Goal: Obtain resource: Download file/media

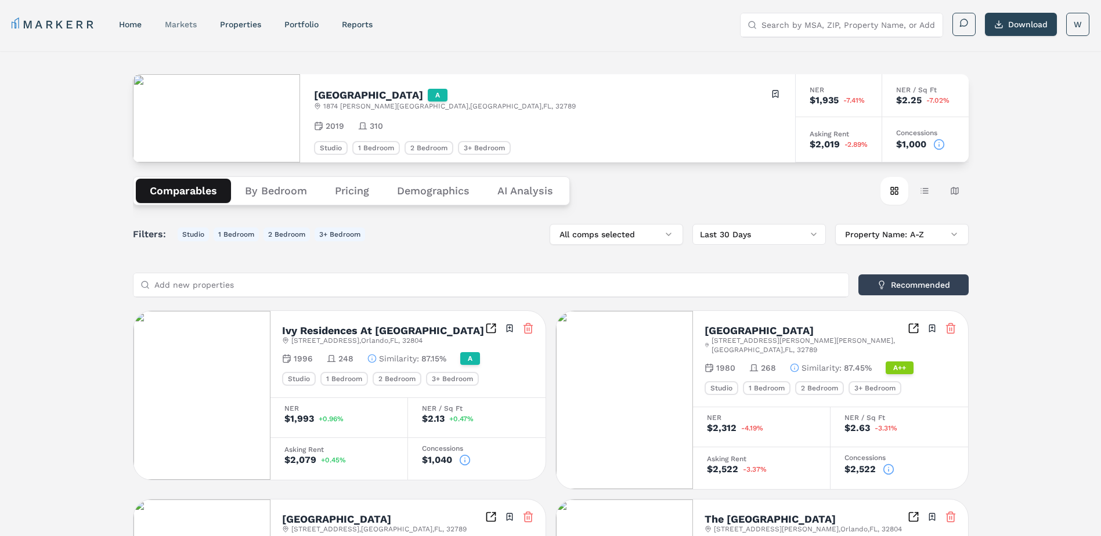
click at [184, 23] on link "markets" at bounding box center [181, 24] width 32 height 9
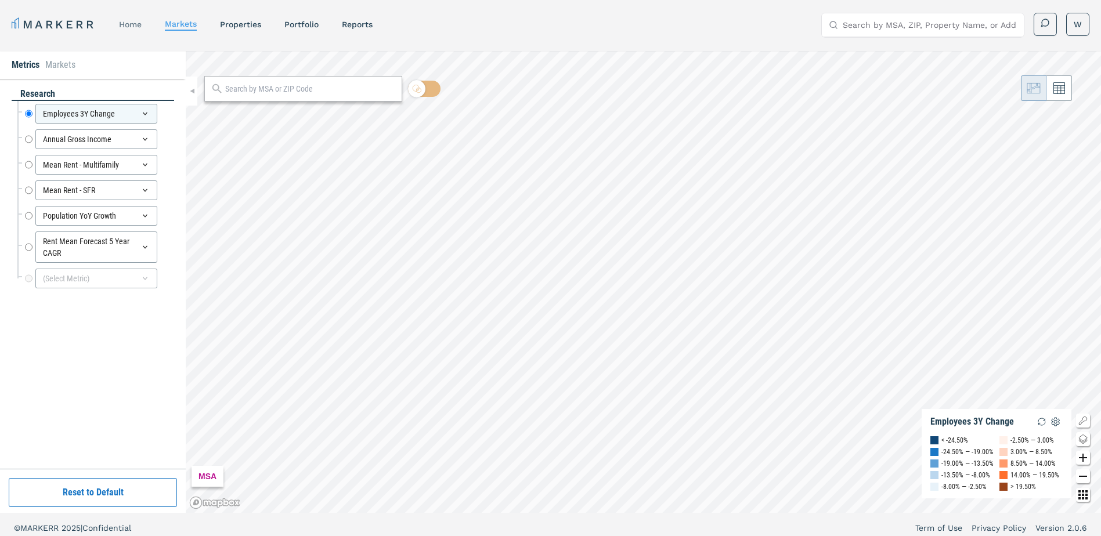
click at [134, 23] on link "home" at bounding box center [130, 24] width 23 height 9
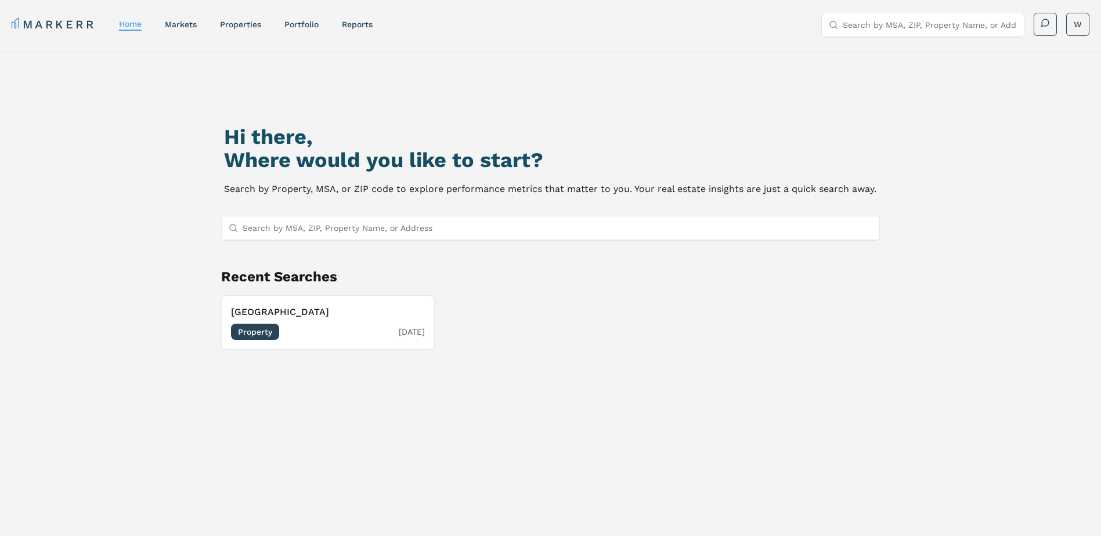
click at [303, 312] on h3 "[GEOGRAPHIC_DATA]" at bounding box center [328, 312] width 194 height 14
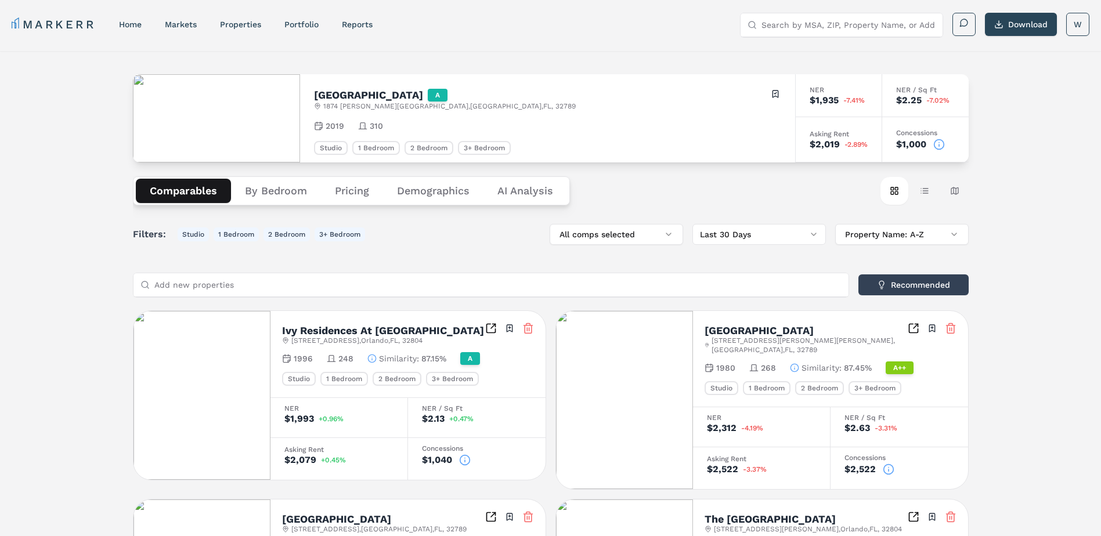
click at [363, 95] on h2 "[GEOGRAPHIC_DATA]" at bounding box center [368, 95] width 109 height 10
click at [353, 22] on link "reports" at bounding box center [357, 24] width 31 height 9
select select "-release_date"
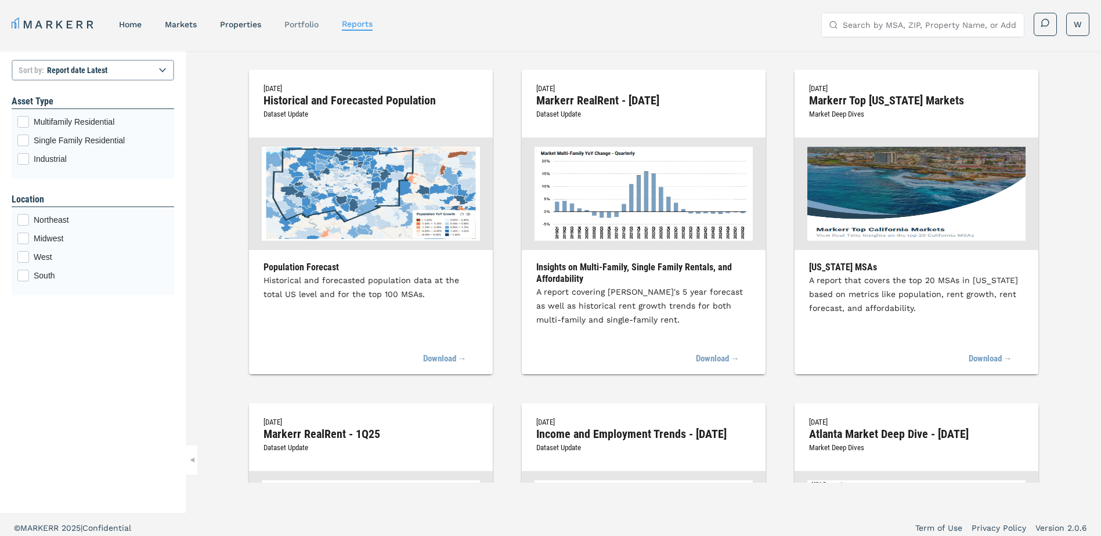
click at [319, 24] on link "Portfolio" at bounding box center [301, 24] width 34 height 9
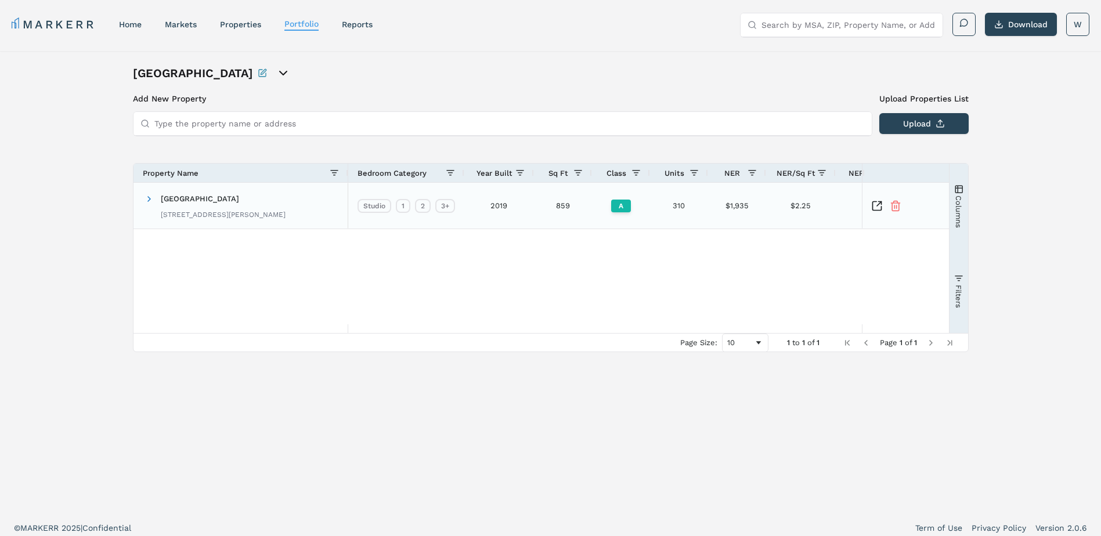
click at [285, 191] on div "[GEOGRAPHIC_DATA] [STREET_ADDRESS][PERSON_NAME]" at bounding box center [223, 205] width 125 height 37
click at [150, 199] on span at bounding box center [148, 198] width 9 height 9
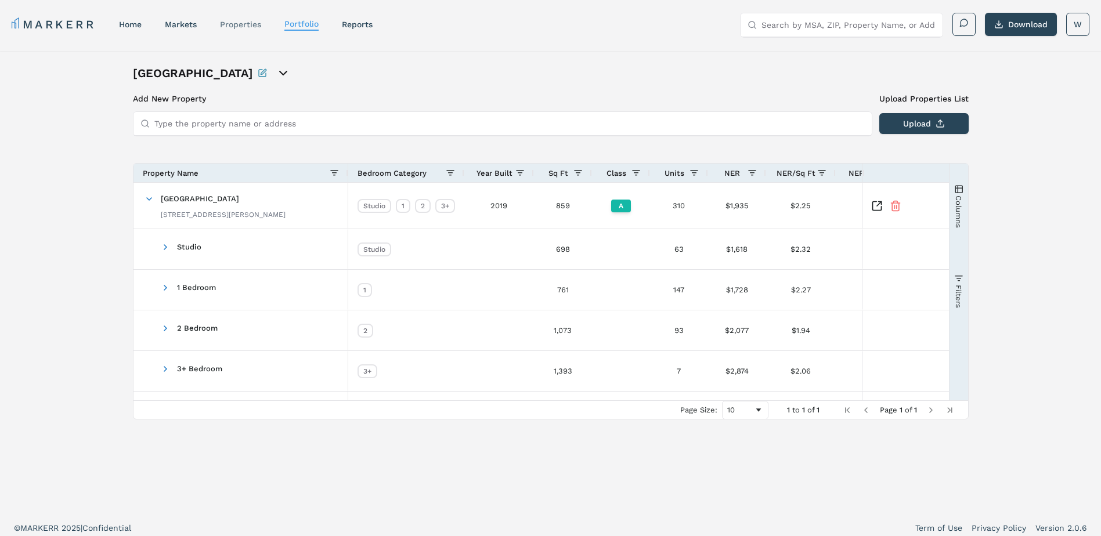
click at [250, 28] on link "properties" at bounding box center [240, 24] width 41 height 9
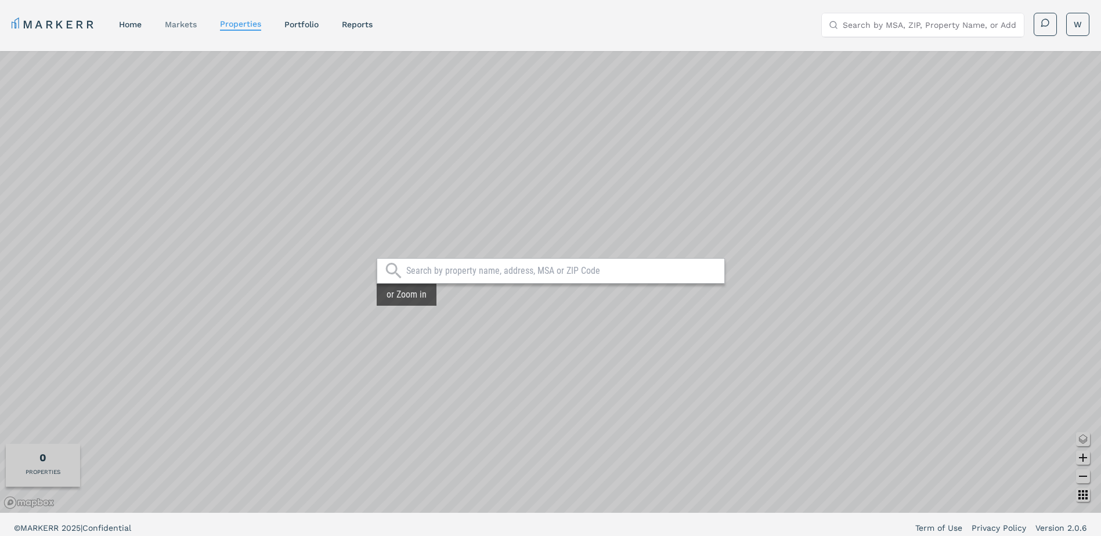
click at [185, 26] on link "markets" at bounding box center [181, 24] width 32 height 9
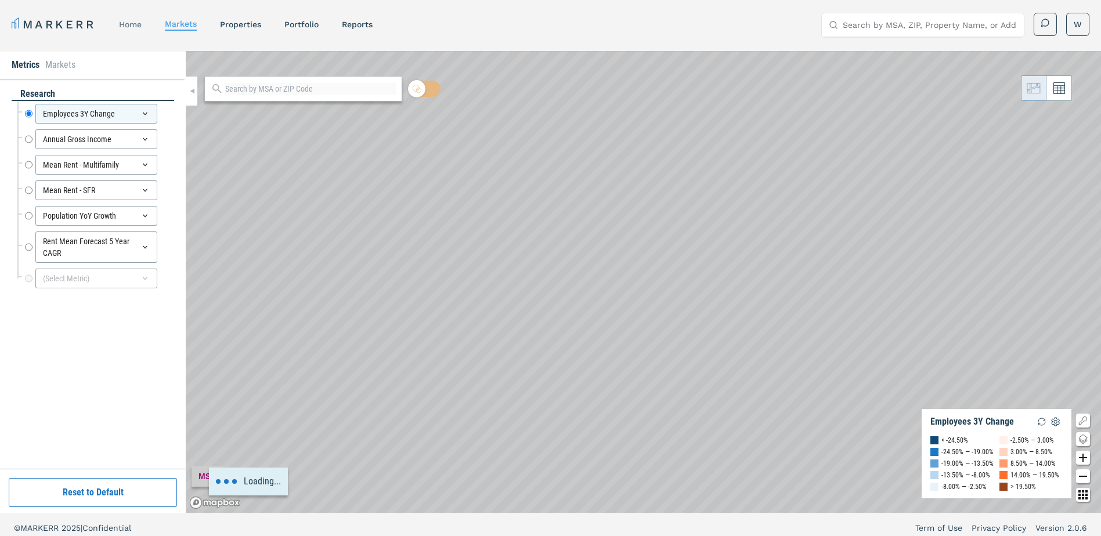
click at [136, 26] on link "home" at bounding box center [130, 24] width 23 height 9
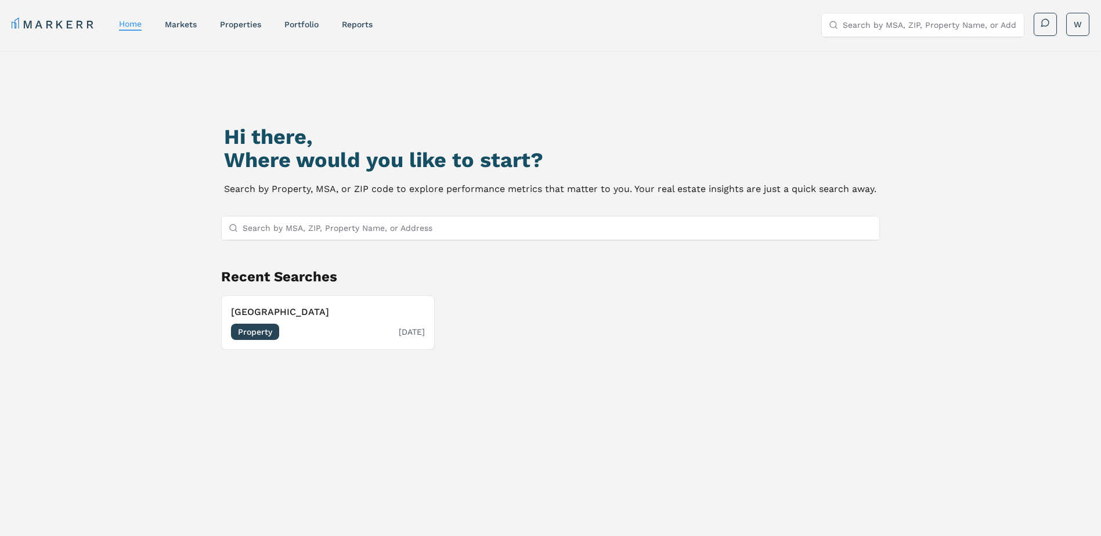
click at [286, 314] on h3 "[GEOGRAPHIC_DATA]" at bounding box center [328, 312] width 194 height 14
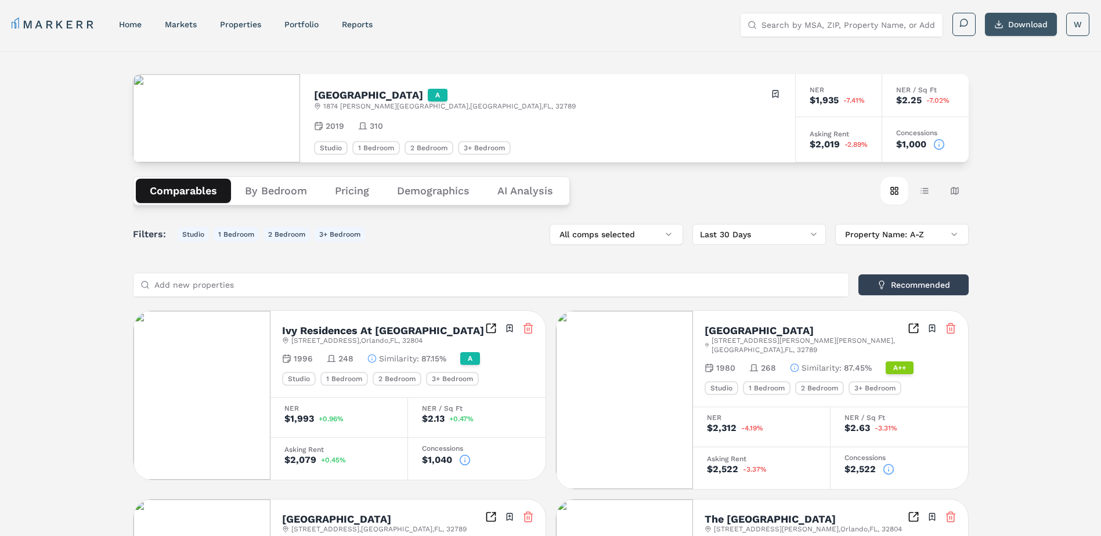
click at [1023, 28] on button "Download" at bounding box center [1021, 24] width 72 height 23
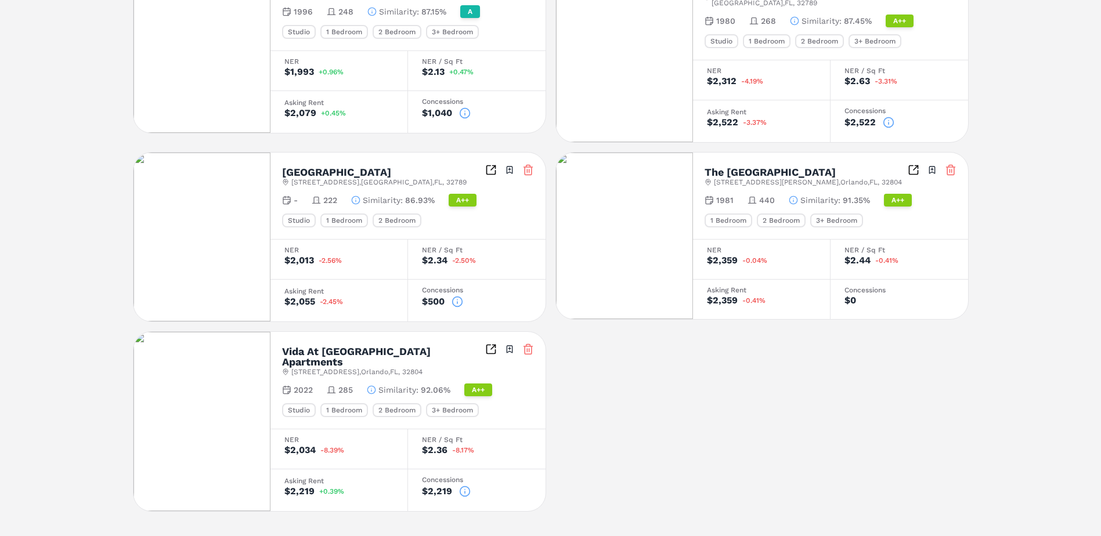
scroll to position [115, 0]
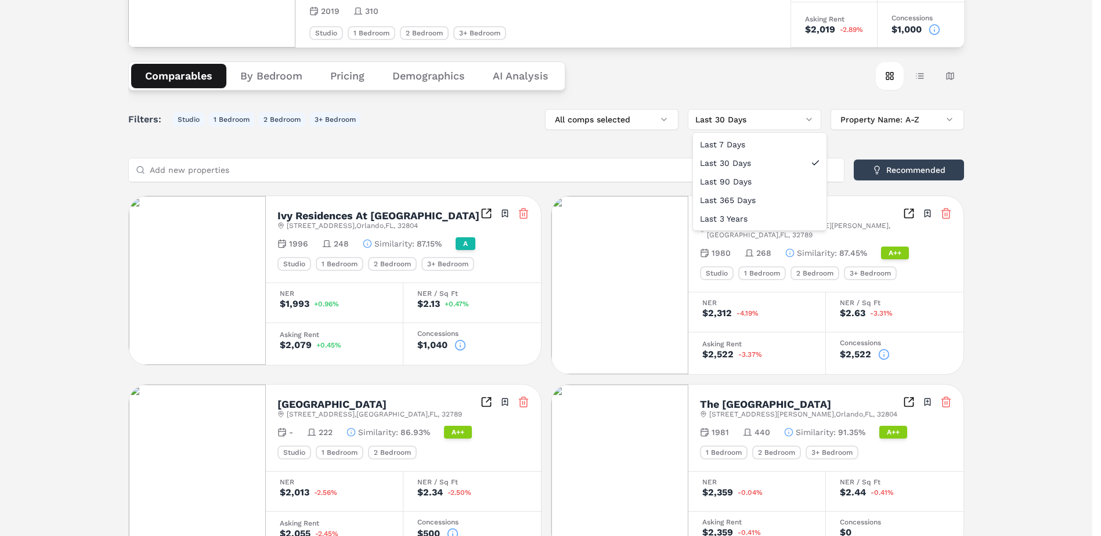
click at [814, 119] on html "MARKERR home markets properties Portfolio reports Search by MSA, ZIP, Property …" at bounding box center [550, 336] width 1101 height 903
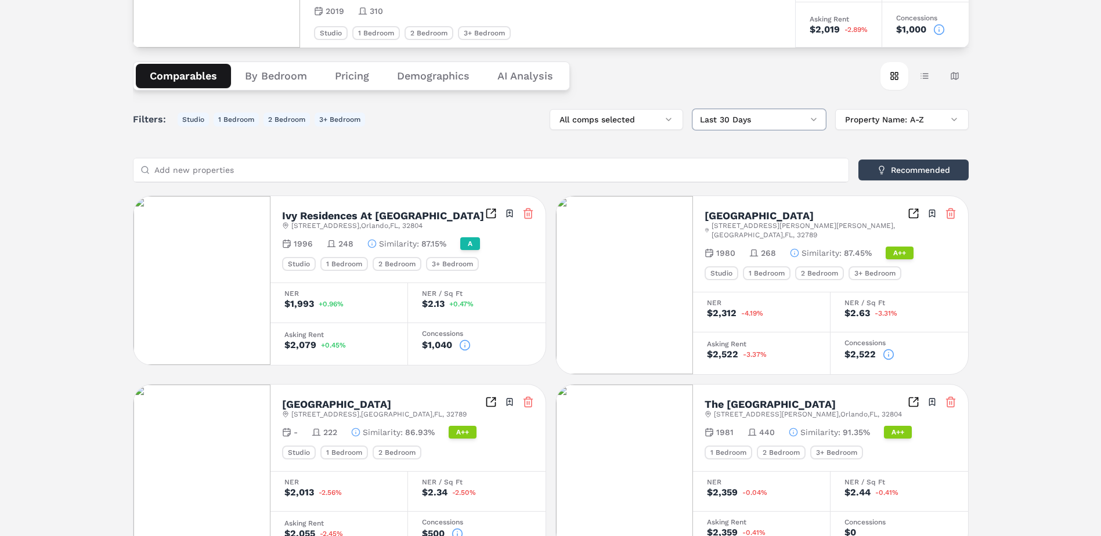
click at [449, 79] on html "MARKERR home markets properties Portfolio reports Search by MSA, ZIP, Property …" at bounding box center [550, 336] width 1101 height 903
click at [452, 75] on button "Demographics" at bounding box center [433, 76] width 100 height 24
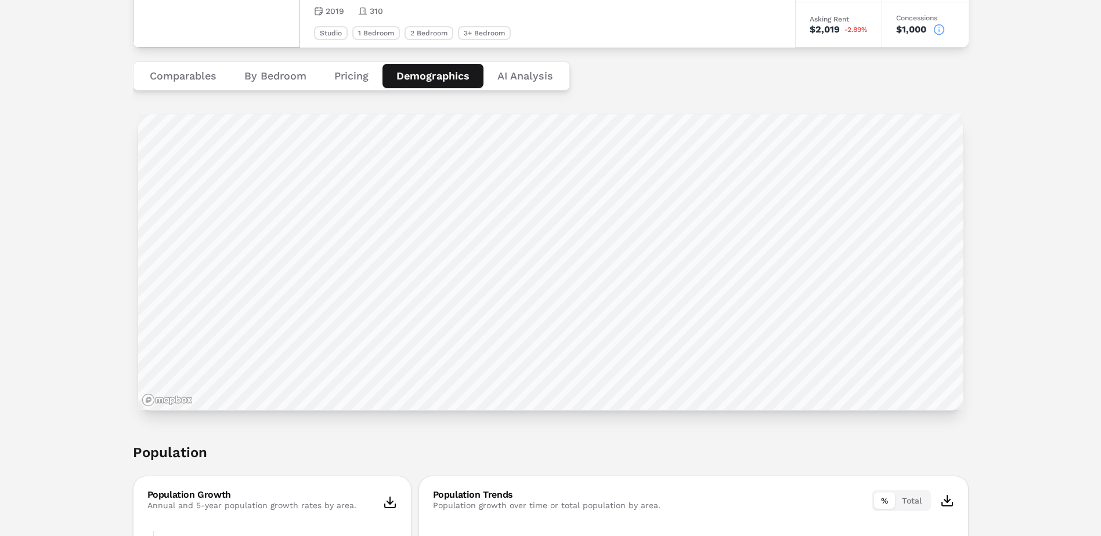
scroll to position [7, 0]
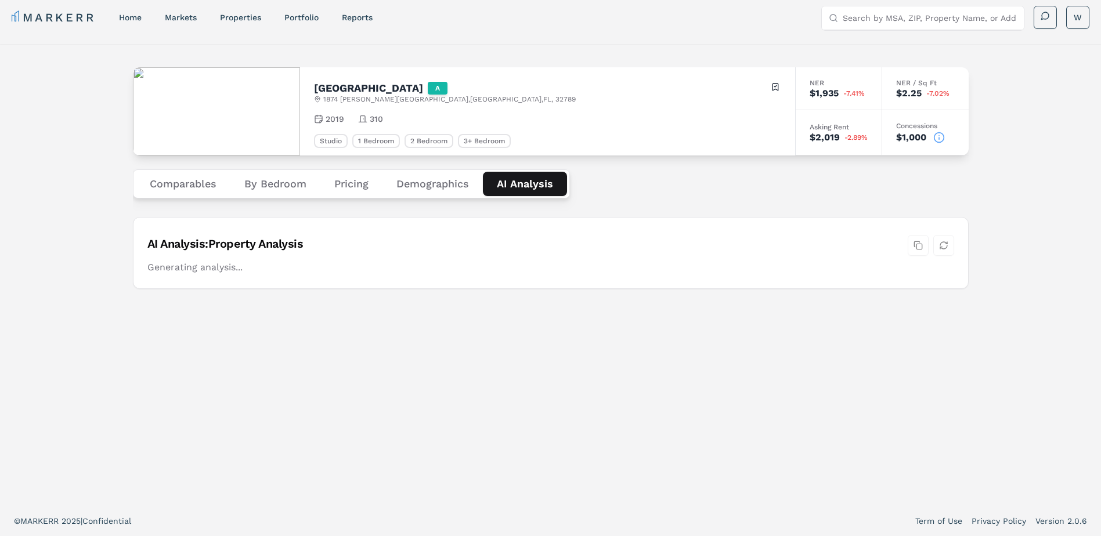
click at [516, 187] on Analysis "AI Analysis" at bounding box center [525, 184] width 84 height 24
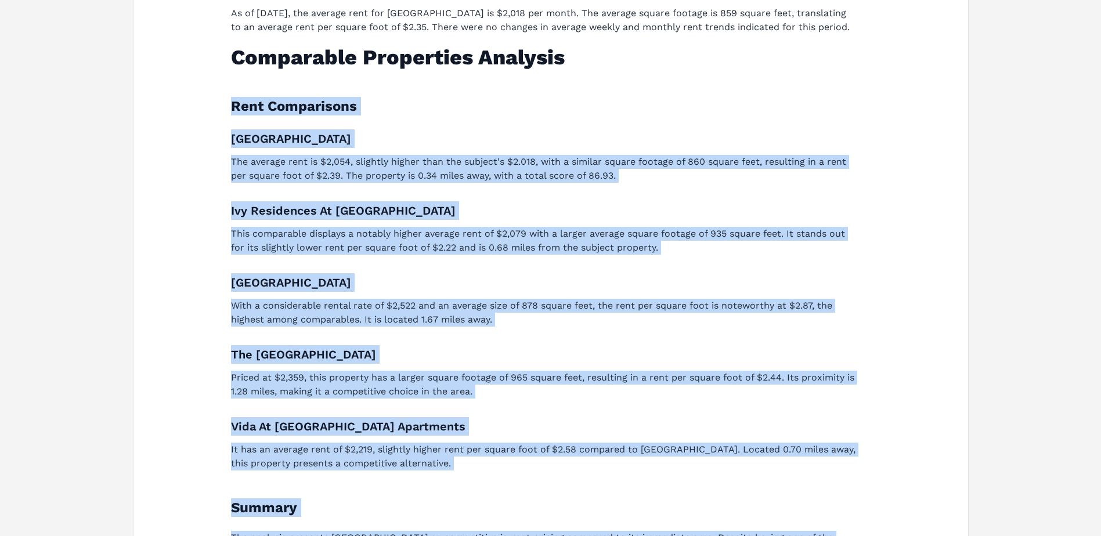
scroll to position [247, 0]
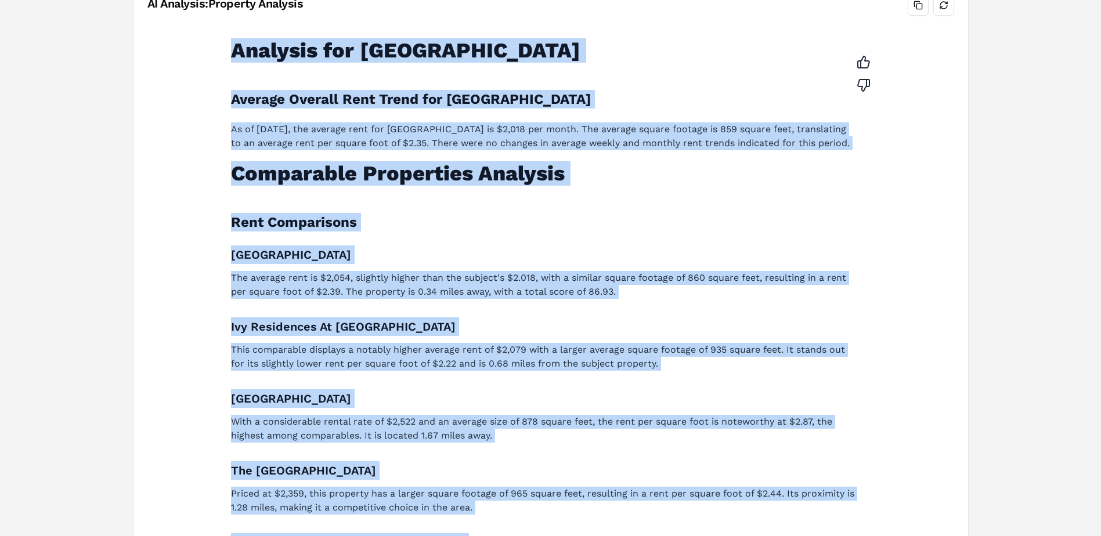
drag, startPoint x: 269, startPoint y: 454, endPoint x: 222, endPoint y: 46, distance: 410.1
click at [222, 46] on div "Analysis for [GEOGRAPHIC_DATA] Winter Park Average Overall Rent Trend for [GEOG…" at bounding box center [551, 423] width 658 height 787
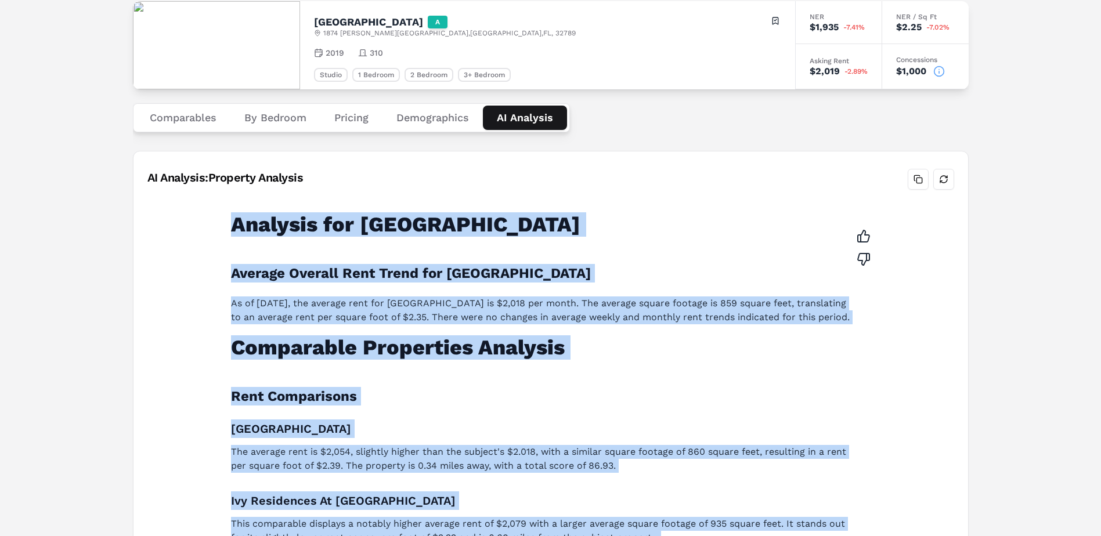
scroll to position [15, 0]
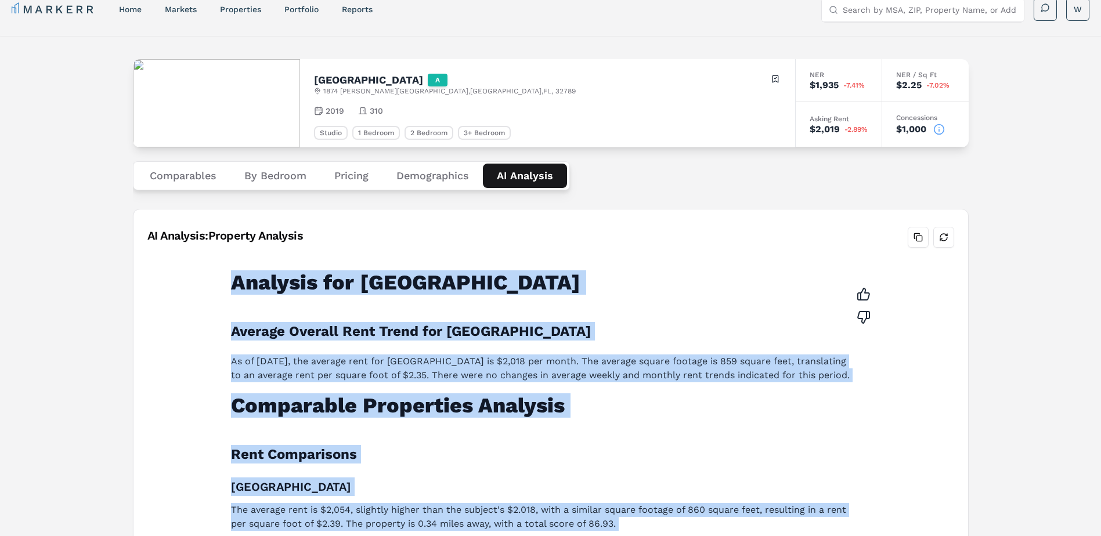
copy div "Analysis for [GEOGRAPHIC_DATA] Winter Park Average Overall Rent Trend for [GEOG…"
click at [364, 9] on link "reports" at bounding box center [357, 9] width 31 height 9
select select "-release_date"
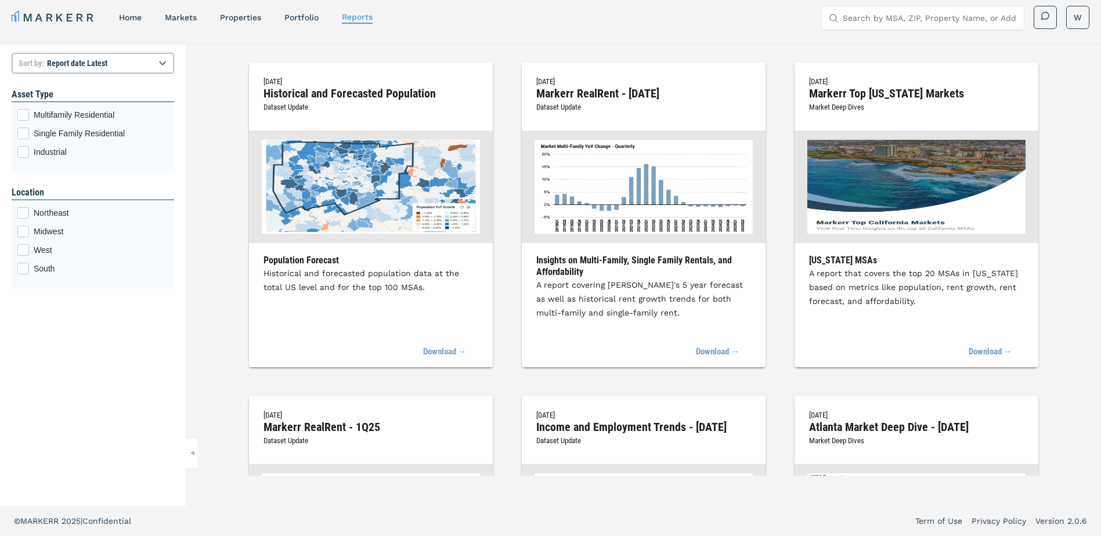
scroll to position [7, 0]
click at [24, 117] on div "Multifamily Residential checkbox input" at bounding box center [23, 115] width 12 height 12
click at [24, 117] on input "Multifamily Residential" at bounding box center [21, 113] width 8 height 8
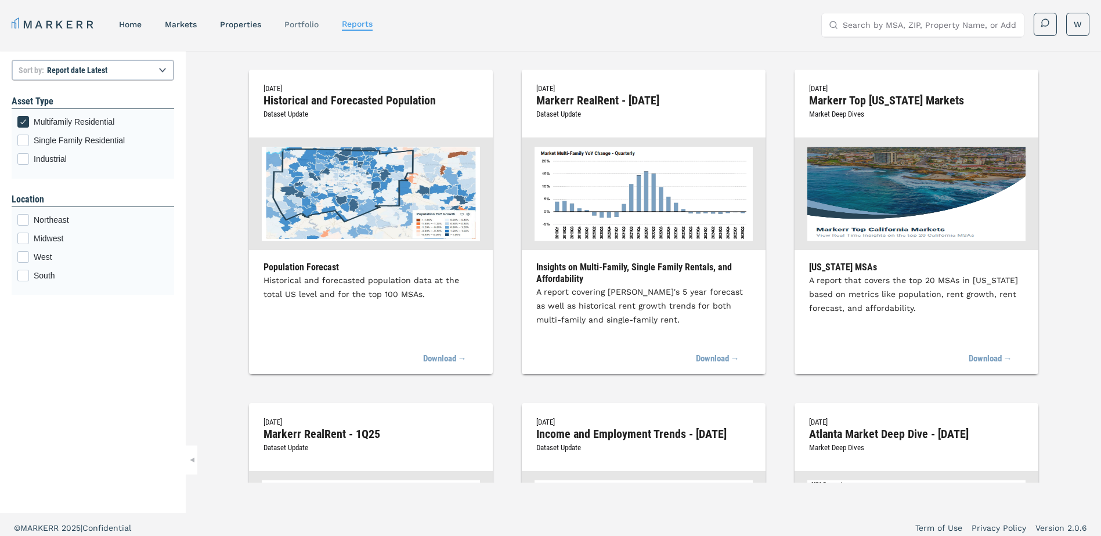
click at [294, 26] on link "Portfolio" at bounding box center [301, 24] width 34 height 9
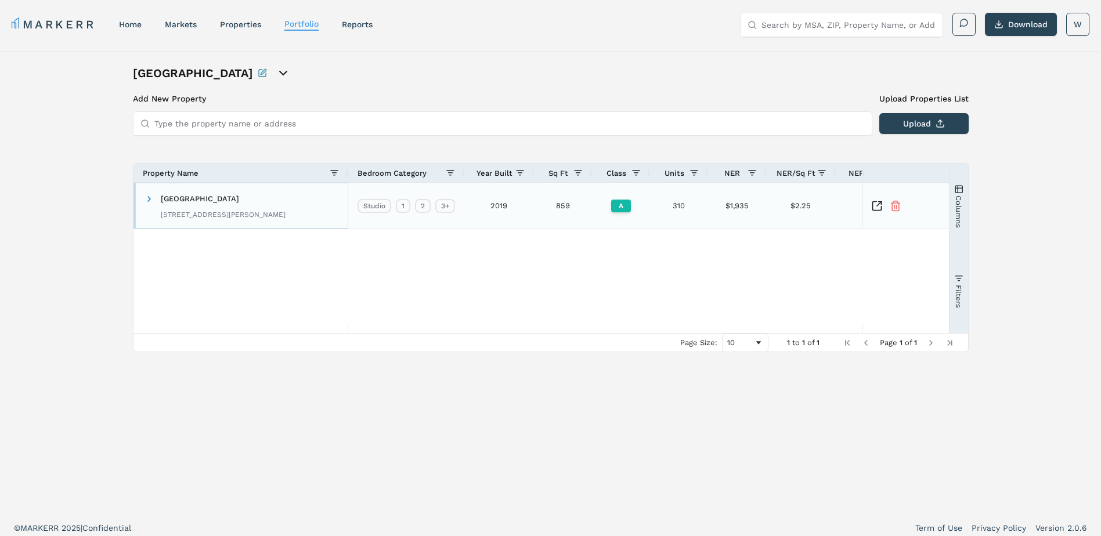
click at [211, 202] on span "[GEOGRAPHIC_DATA]" at bounding box center [200, 198] width 78 height 9
click at [908, 120] on button "Upload" at bounding box center [923, 123] width 89 height 21
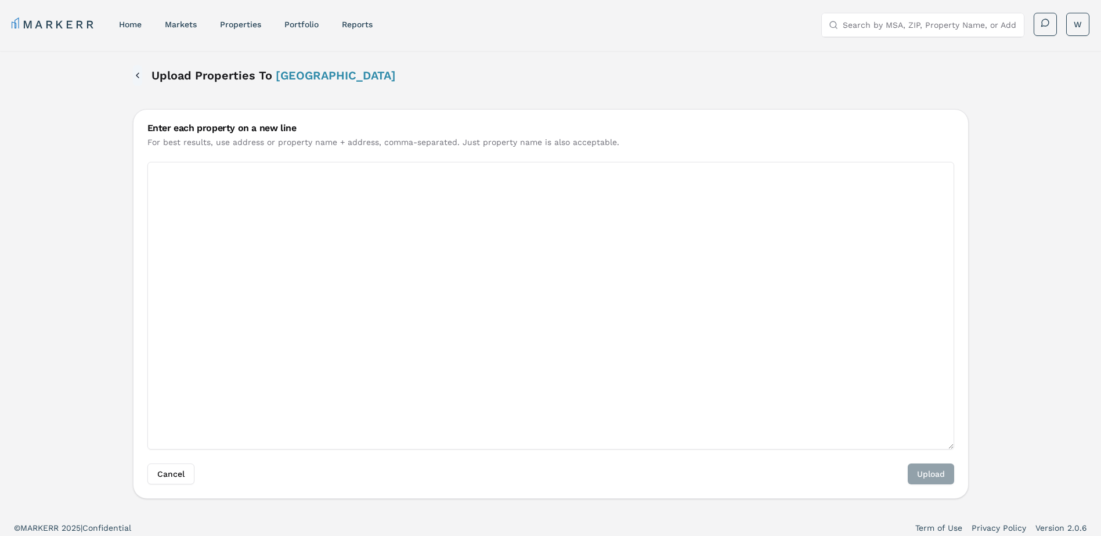
click at [138, 74] on button "Back" at bounding box center [137, 75] width 9 height 21
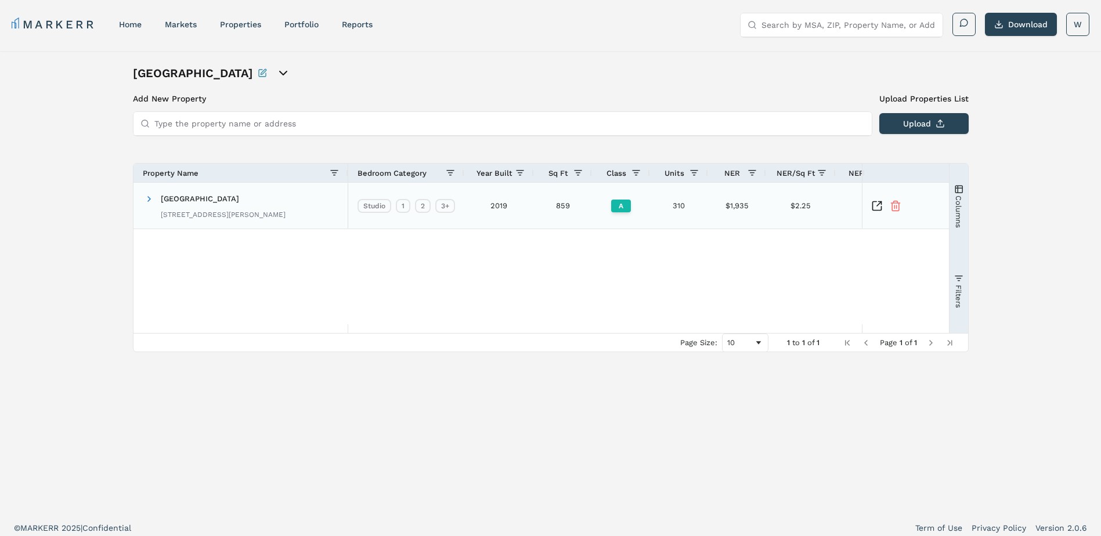
click at [164, 197] on span "[GEOGRAPHIC_DATA]" at bounding box center [200, 198] width 78 height 9
click at [150, 197] on span at bounding box center [148, 198] width 9 height 9
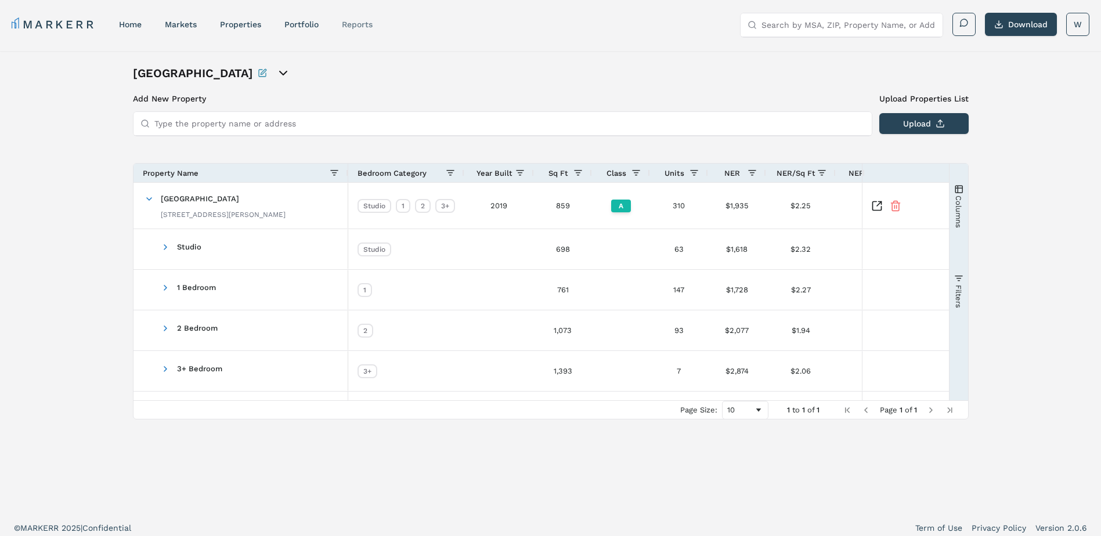
click at [356, 26] on link "reports" at bounding box center [357, 24] width 31 height 9
select select "-release_date"
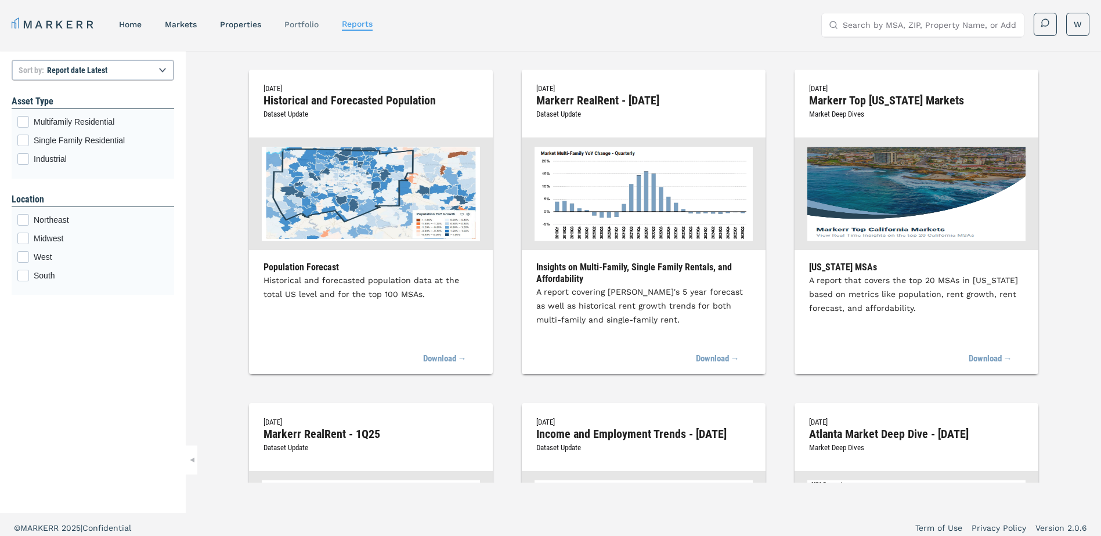
click at [307, 26] on link "Portfolio" at bounding box center [301, 24] width 34 height 9
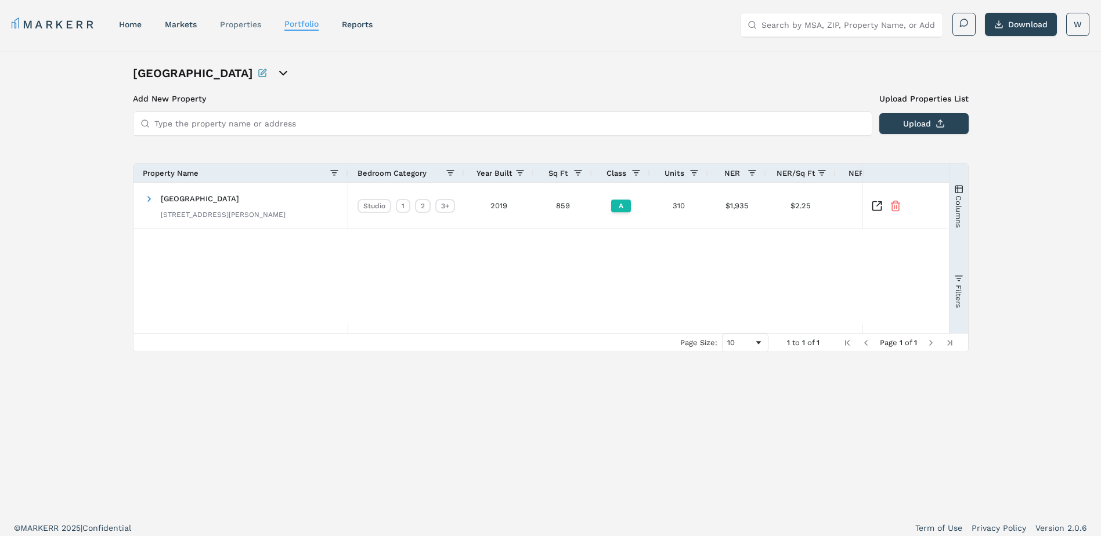
click at [254, 26] on link "properties" at bounding box center [240, 24] width 41 height 9
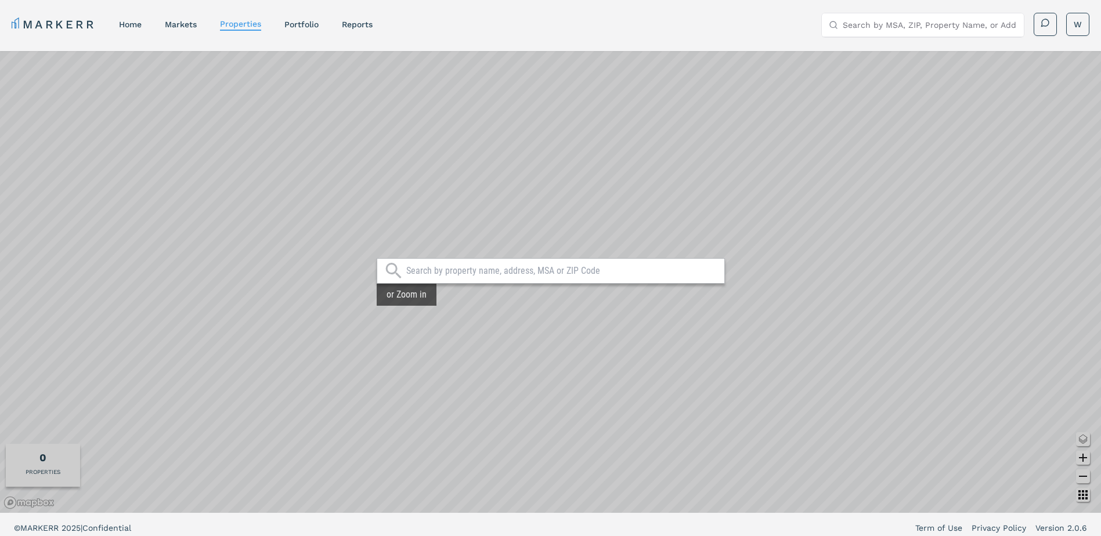
click at [185, 30] on nav "MARKERR home markets properties Portfolio reports" at bounding box center [192, 24] width 361 height 16
click at [187, 23] on link "markets" at bounding box center [181, 24] width 32 height 9
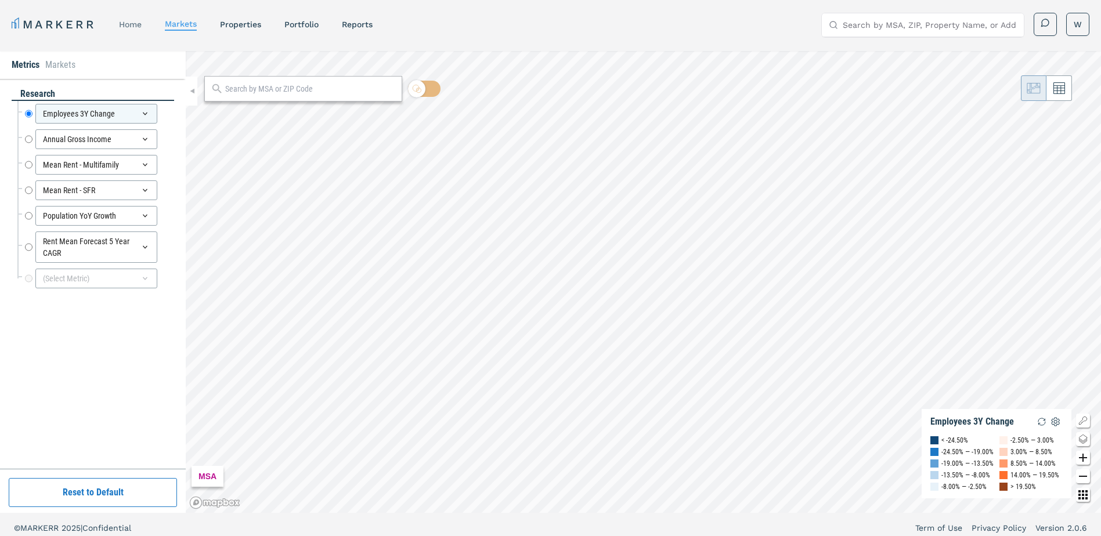
click at [141, 20] on link "home" at bounding box center [130, 24] width 23 height 9
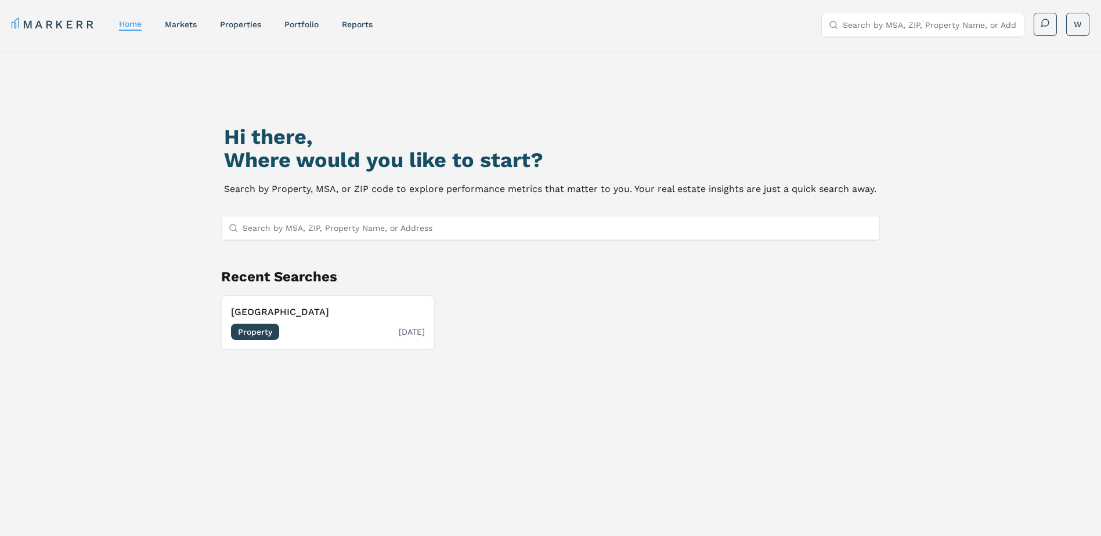
click at [305, 315] on h3 "[GEOGRAPHIC_DATA]" at bounding box center [328, 312] width 194 height 14
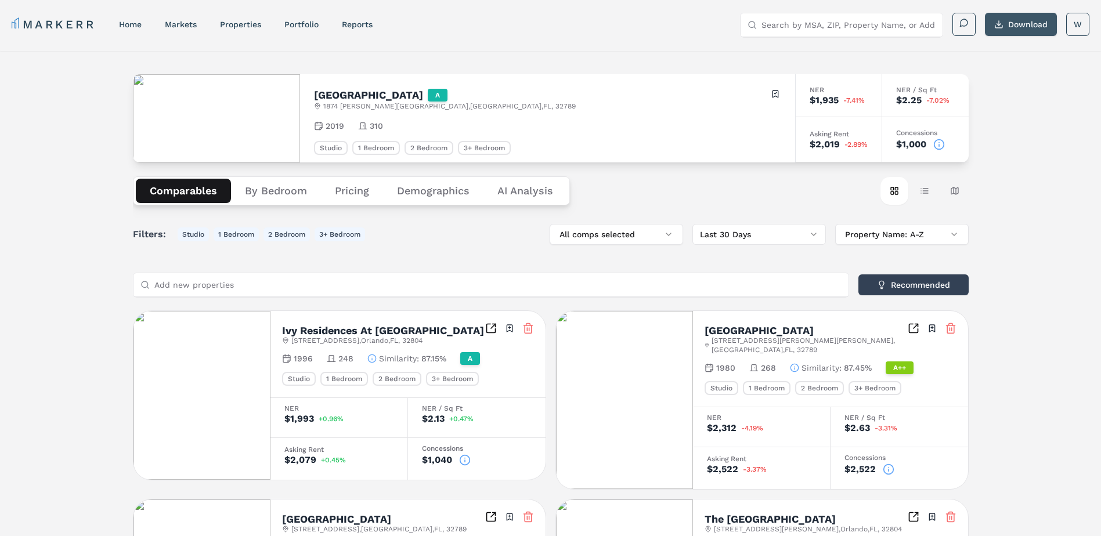
click at [1023, 26] on button "Download" at bounding box center [1021, 24] width 72 height 23
